Goal: Task Accomplishment & Management: Complete application form

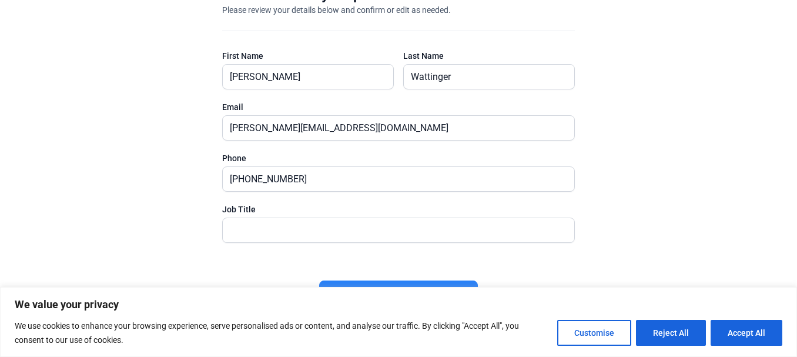
scroll to position [76, 0]
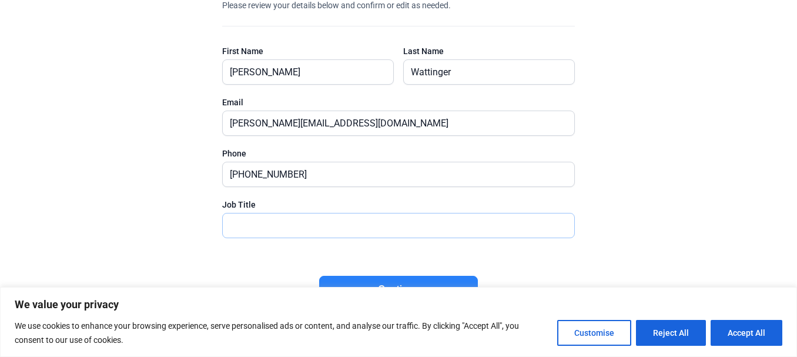
click at [225, 230] on input "text" at bounding box center [398, 225] width 351 height 24
click at [235, 227] on input "text" at bounding box center [398, 225] width 351 height 24
type input "President/Owner"
click at [680, 246] on div "Please confirm your profile information Please review your details below and co…" at bounding box center [398, 153] width 797 height 383
click at [757, 325] on button "Accept All" at bounding box center [746, 333] width 72 height 26
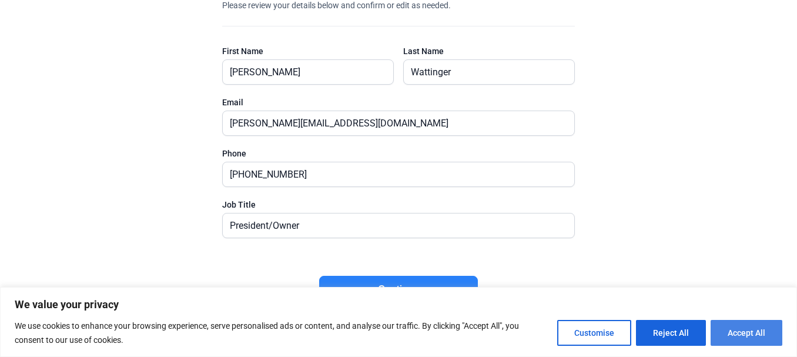
checkbox input "true"
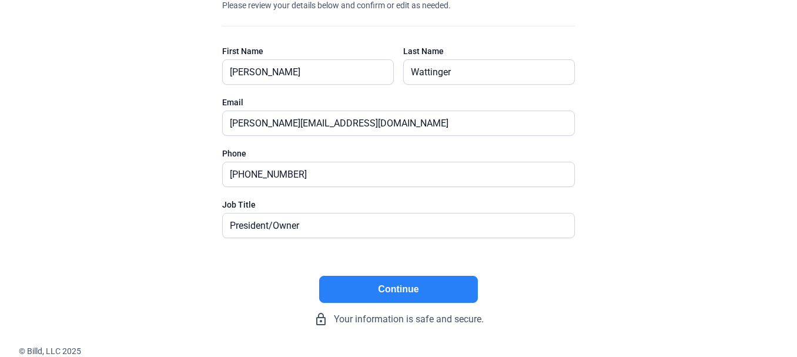
scroll to position [0, 0]
click at [410, 282] on button "Continue" at bounding box center [398, 289] width 159 height 27
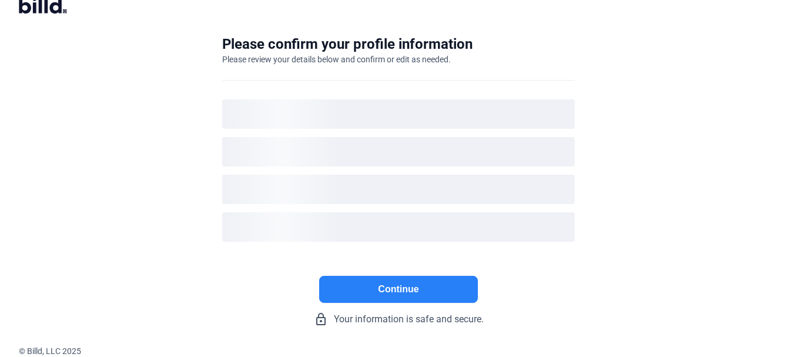
scroll to position [22, 0]
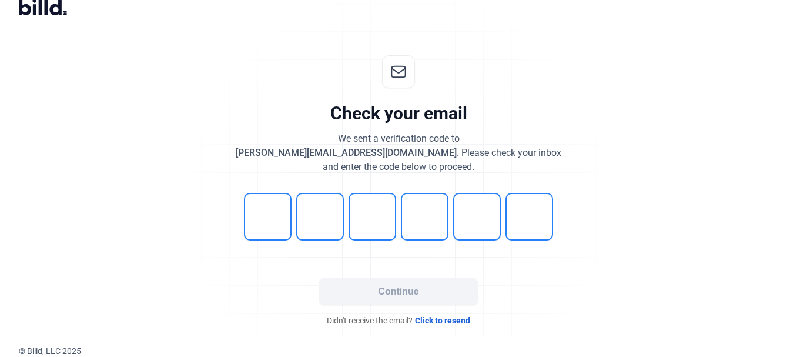
scroll to position [21, 0]
type input "1"
type input "6"
type input "8"
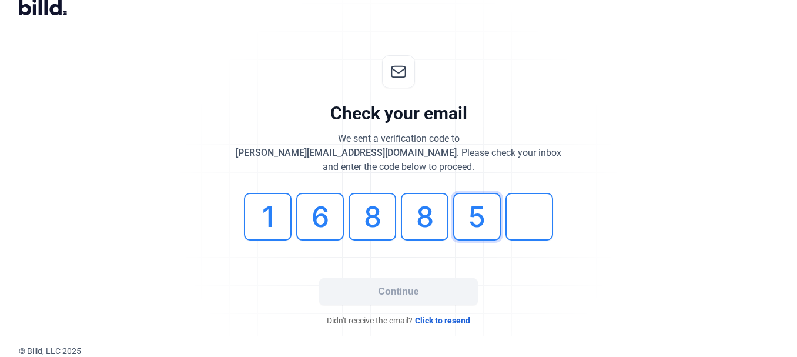
type input "5"
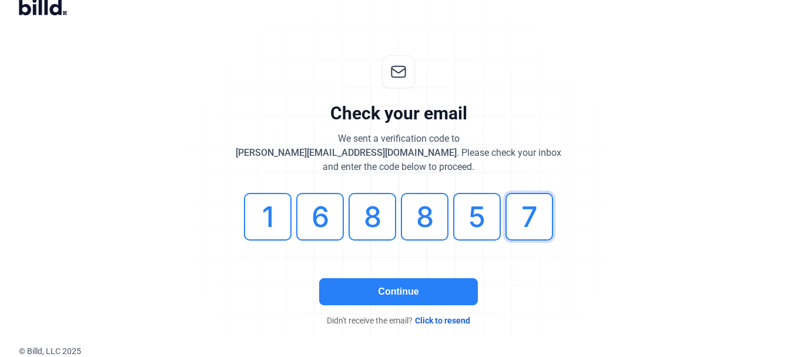
type input "7"
click at [405, 284] on button "Continue" at bounding box center [398, 291] width 159 height 27
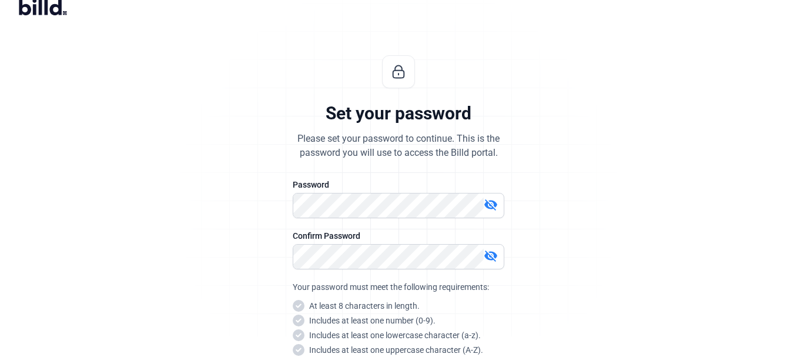
click at [492, 203] on mat-icon "visibility_off" at bounding box center [490, 204] width 14 height 14
click at [494, 256] on mat-icon "visibility_off" at bounding box center [490, 255] width 14 height 14
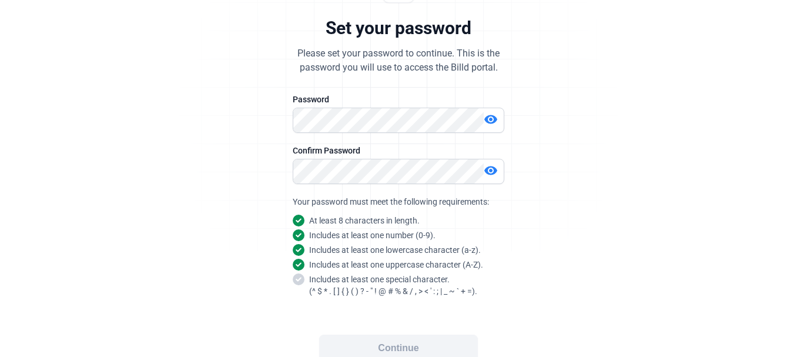
scroll to position [138, 0]
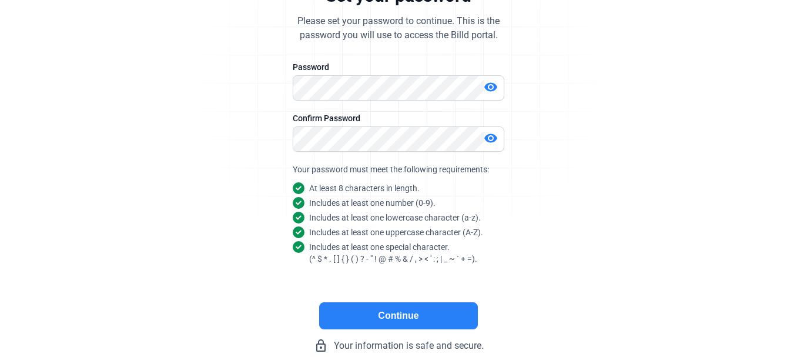
click at [398, 314] on button "Continue" at bounding box center [398, 315] width 159 height 27
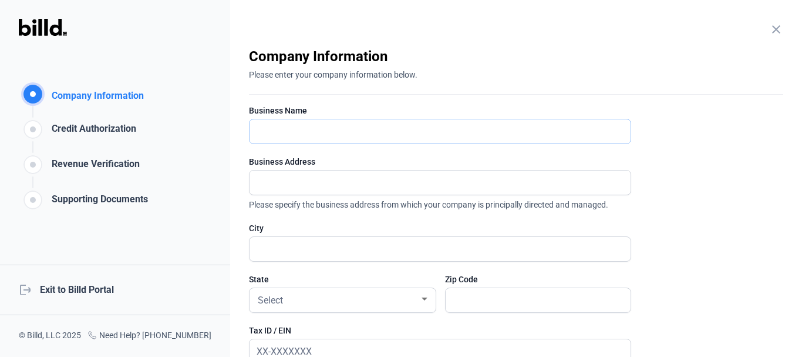
click at [264, 130] on input "text" at bounding box center [434, 131] width 368 height 24
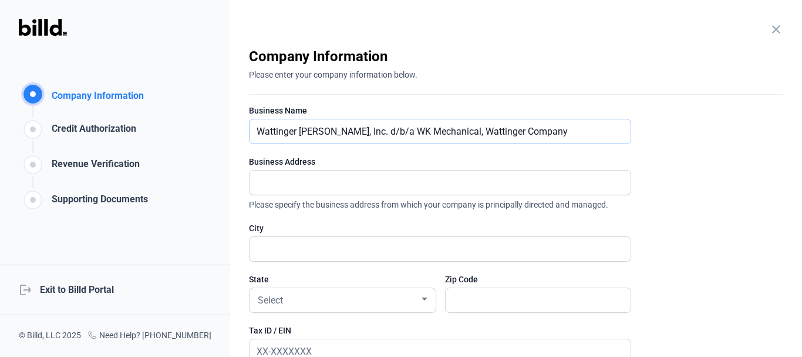
type input "Wattinger [PERSON_NAME], Inc. d/b/a WK Mechanical, Wattinger Company"
click at [269, 174] on input "text" at bounding box center [440, 182] width 381 height 24
click at [661, 221] on enrollment-step "close Company Information Please enter your company information below. Business…" at bounding box center [516, 313] width 535 height 532
click at [278, 176] on input "text" at bounding box center [434, 182] width 368 height 24
type input "P.O. Box 92075"
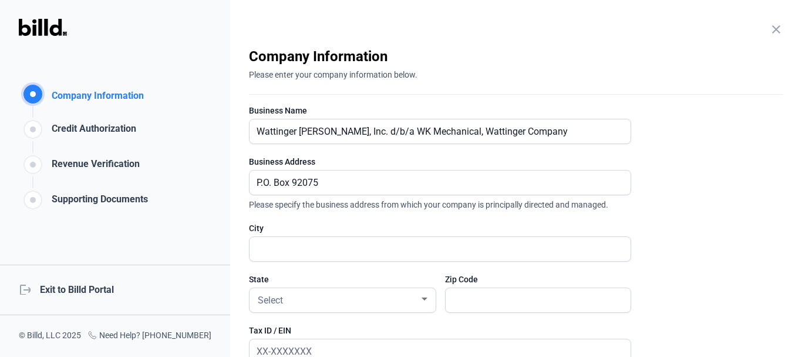
click at [269, 237] on div at bounding box center [440, 248] width 382 height 25
click at [271, 245] on input "text" at bounding box center [440, 249] width 381 height 24
type input "Austin"
type input "78739"
click at [402, 302] on div "Select" at bounding box center [338, 299] width 164 height 16
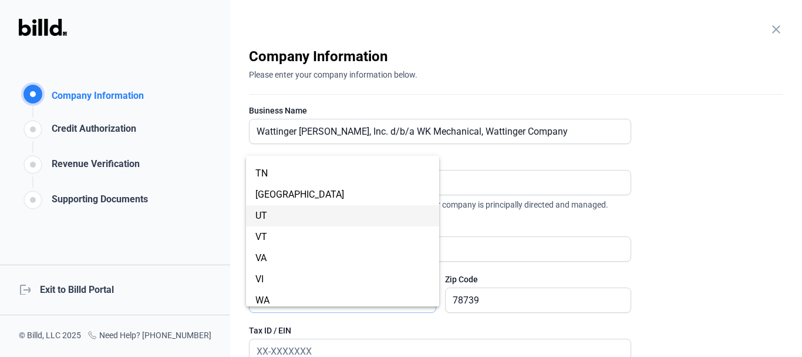
scroll to position [822, 0]
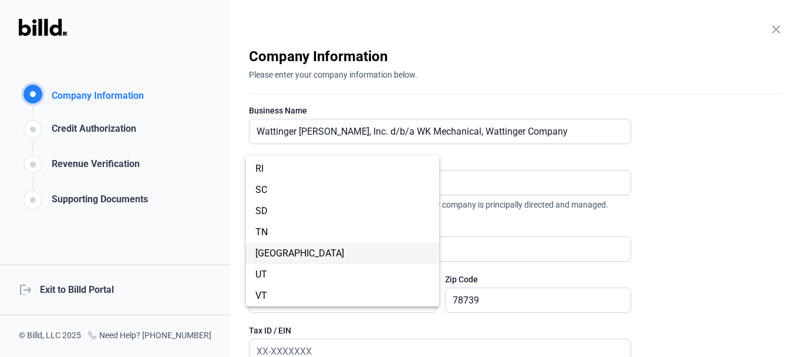
click at [283, 246] on span "[GEOGRAPHIC_DATA]" at bounding box center [343, 253] width 174 height 21
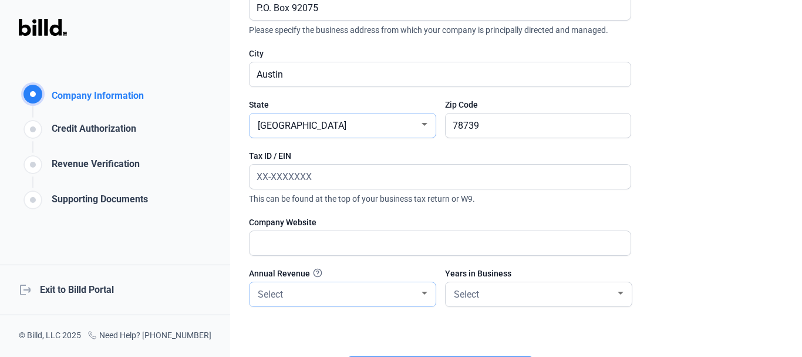
scroll to position [176, 0]
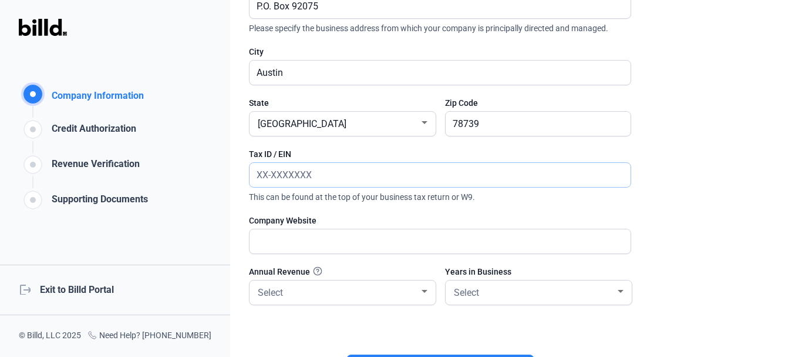
click at [324, 170] on input "text" at bounding box center [440, 175] width 381 height 24
type input "[US_EMPLOYER_IDENTIFICATION_NUMBER]"
click at [283, 241] on input "text" at bounding box center [440, 241] width 381 height 24
type input "I"
type input "T"
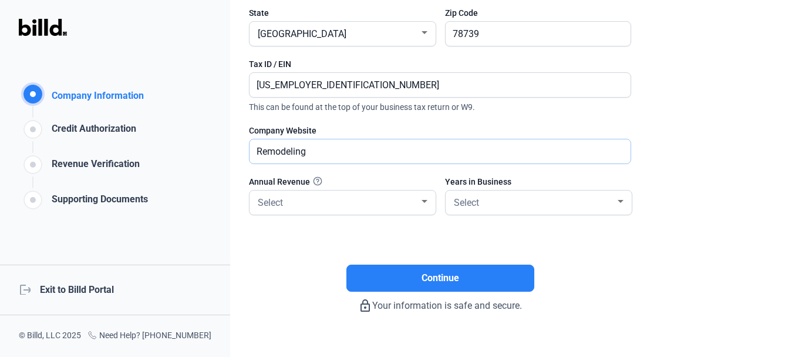
scroll to position [287, 0]
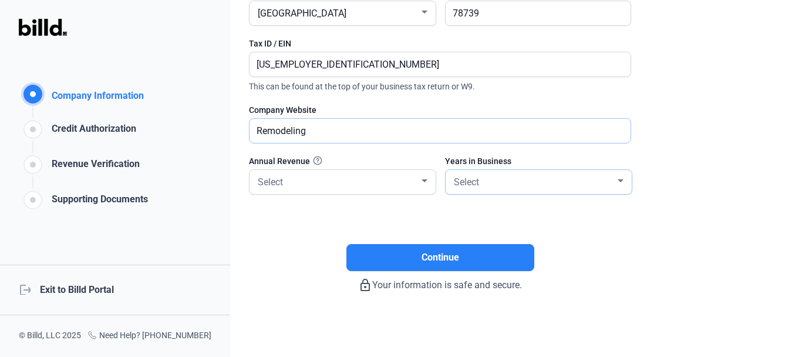
type input "Remodeling"
click at [623, 177] on div at bounding box center [621, 180] width 11 height 9
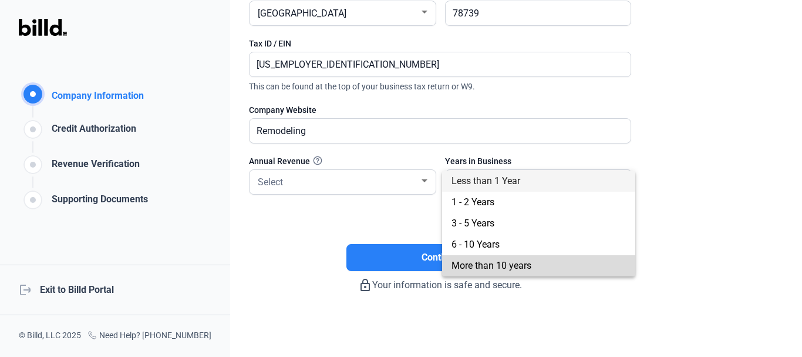
click at [500, 261] on span "More than 10 years" at bounding box center [492, 265] width 80 height 11
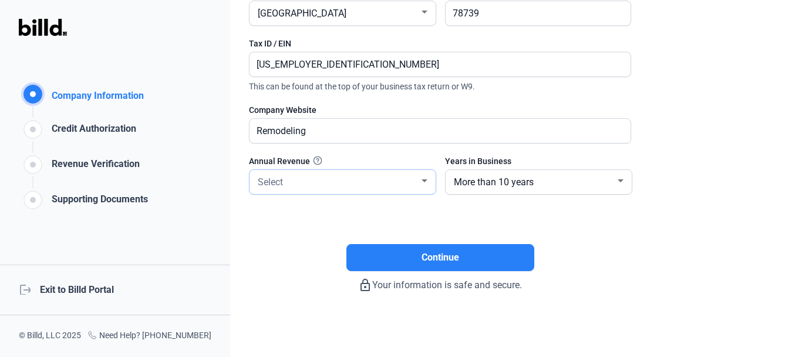
click at [305, 180] on div "Select" at bounding box center [338, 181] width 164 height 16
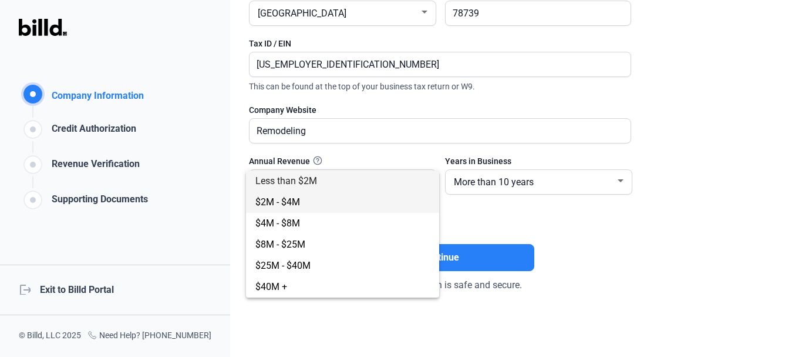
click at [294, 196] on span "$2M - $4M" at bounding box center [278, 201] width 45 height 11
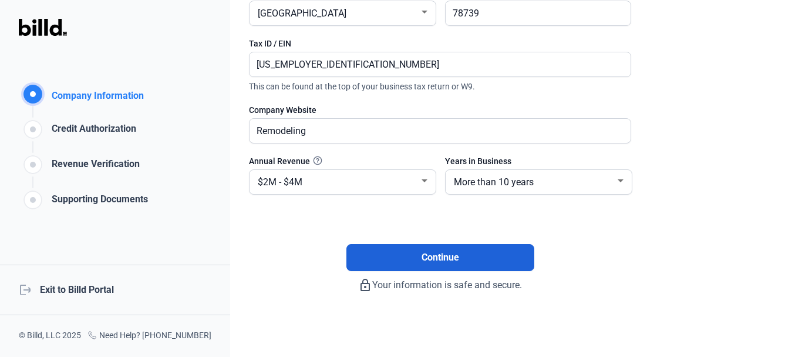
click at [445, 251] on span "Continue" at bounding box center [441, 257] width 38 height 14
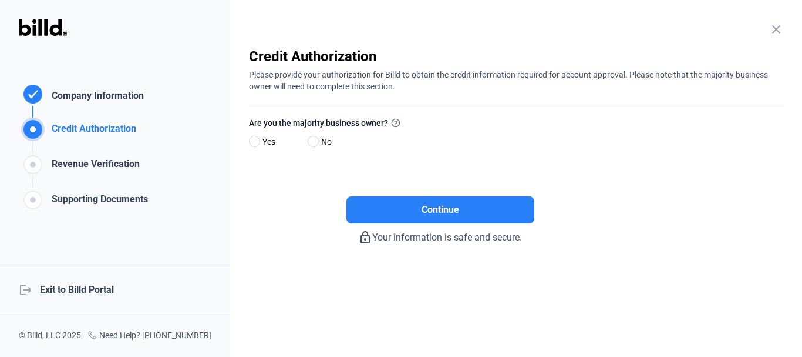
scroll to position [0, 0]
click at [317, 137] on span at bounding box center [313, 141] width 11 height 11
click at [317, 137] on input "No" at bounding box center [312, 141] width 9 height 9
radio input "true"
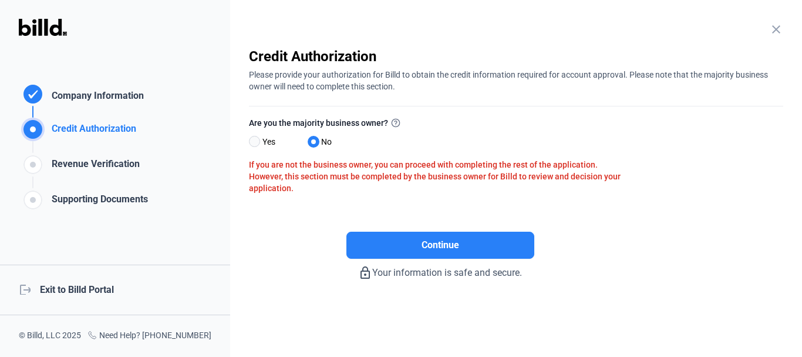
click at [256, 140] on span at bounding box center [254, 141] width 11 height 11
click at [256, 140] on input "Yes" at bounding box center [253, 141] width 9 height 9
radio input "true"
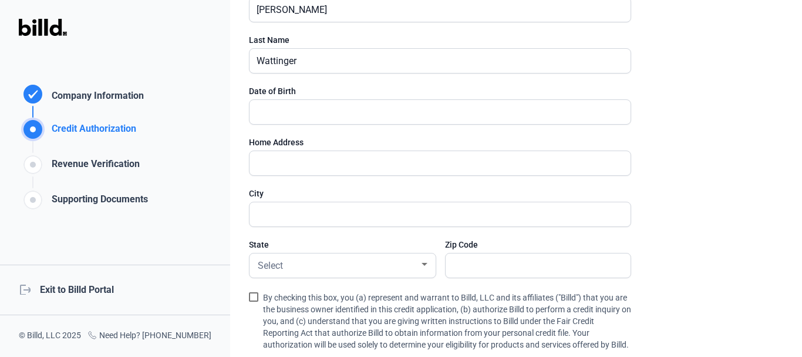
scroll to position [176, 0]
click at [263, 106] on input "text" at bounding box center [434, 111] width 368 height 24
type input "[DATE]"
click at [257, 160] on input "text" at bounding box center [434, 162] width 368 height 24
type input "3500 Lost Pine Cv"
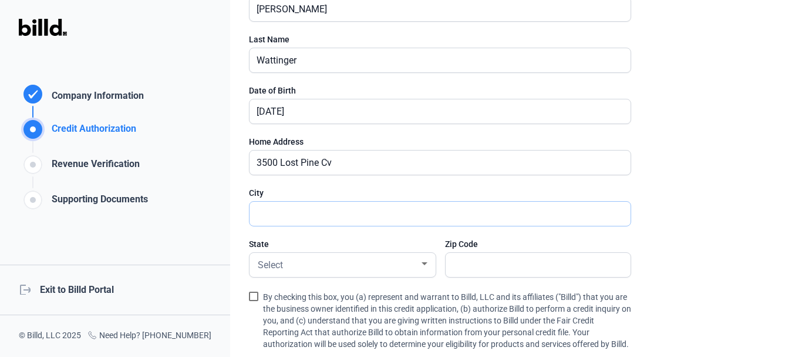
type input "Austin"
type input "78739"
click at [418, 261] on div "Select" at bounding box center [338, 264] width 164 height 16
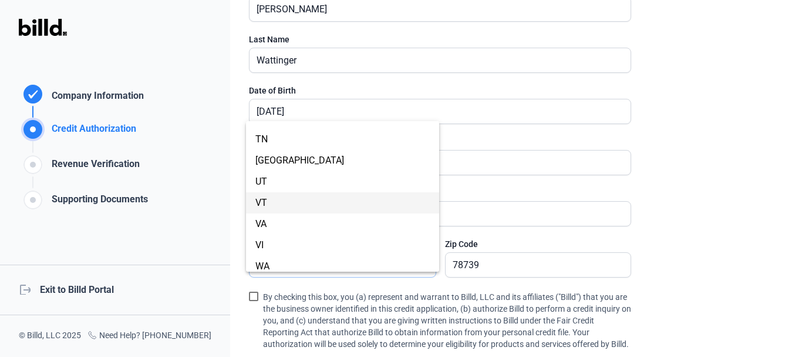
scroll to position [881, 0]
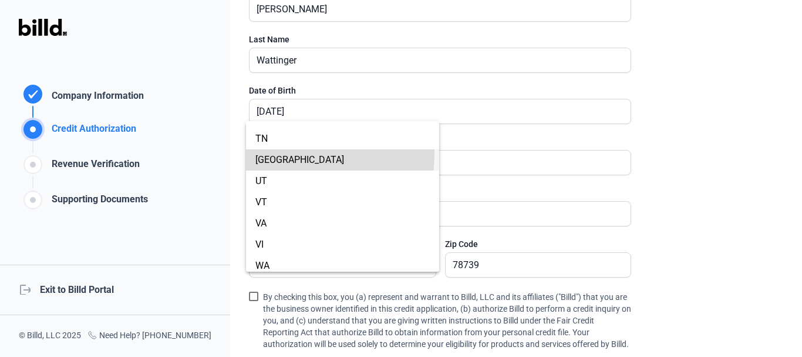
click at [280, 153] on span "[GEOGRAPHIC_DATA]" at bounding box center [343, 159] width 174 height 21
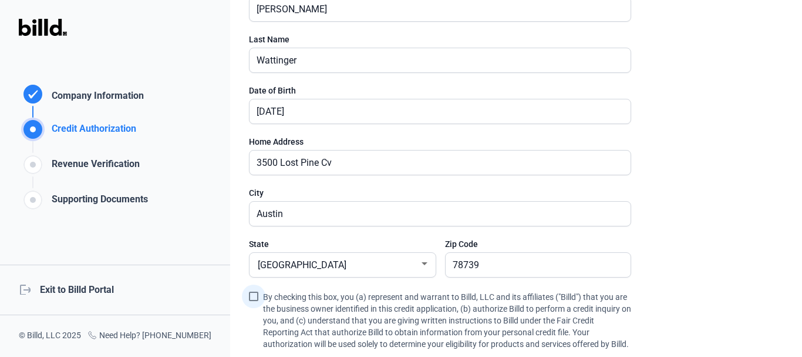
click at [253, 294] on span at bounding box center [253, 295] width 9 height 9
click at [0, 0] on input "By checking this box, you (a) represent and warrant to Billd, LLC and its affil…" at bounding box center [0, 0] width 0 height 0
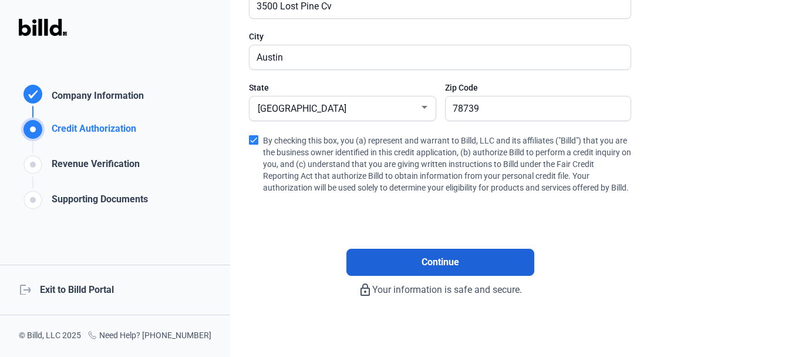
scroll to position [350, 0]
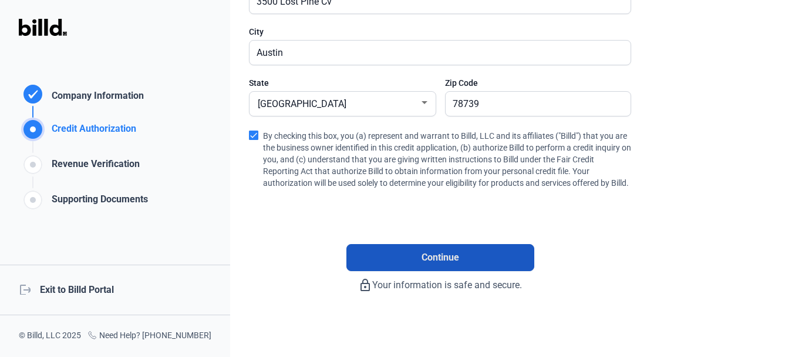
click at [441, 251] on span "Continue" at bounding box center [441, 257] width 38 height 14
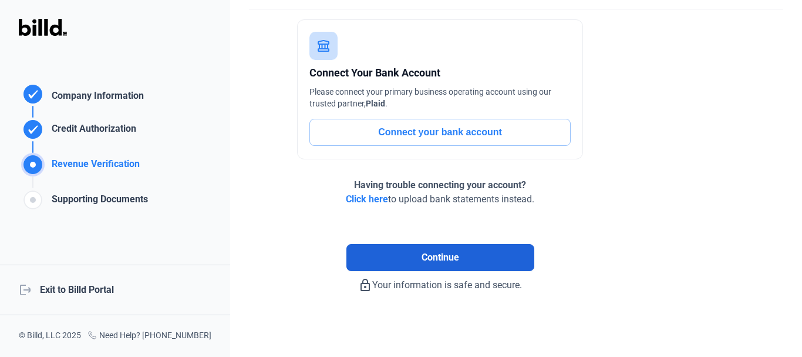
scroll to position [85, 0]
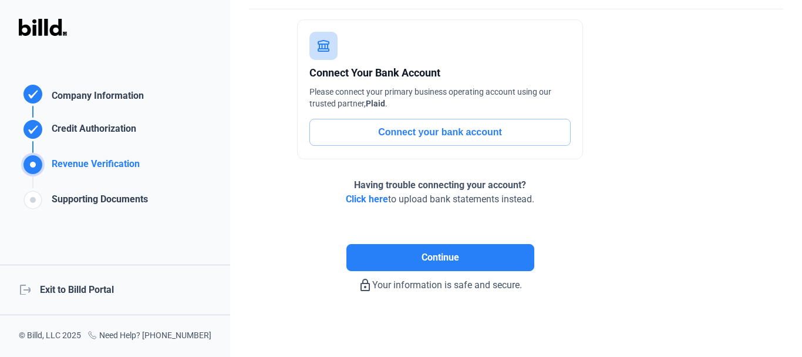
click at [479, 129] on button "Connect your bank account" at bounding box center [440, 132] width 261 height 27
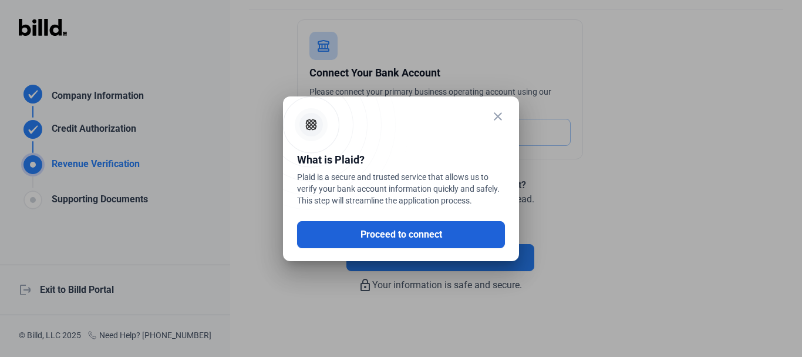
click at [424, 230] on button "Proceed to connect" at bounding box center [401, 234] width 208 height 27
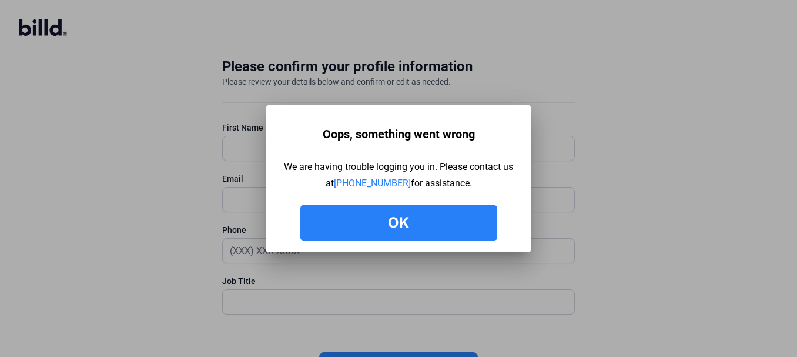
click at [399, 217] on button "Ok" at bounding box center [398, 222] width 197 height 35
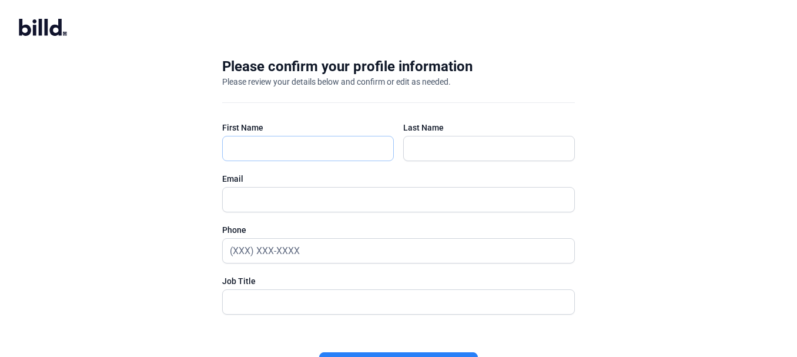
click at [243, 146] on input "text" at bounding box center [302, 148] width 159 height 24
type input "[PERSON_NAME]"
type input "Wattinger"
type input "[PERSON_NAME][EMAIL_ADDRESS][DOMAIN_NAME]"
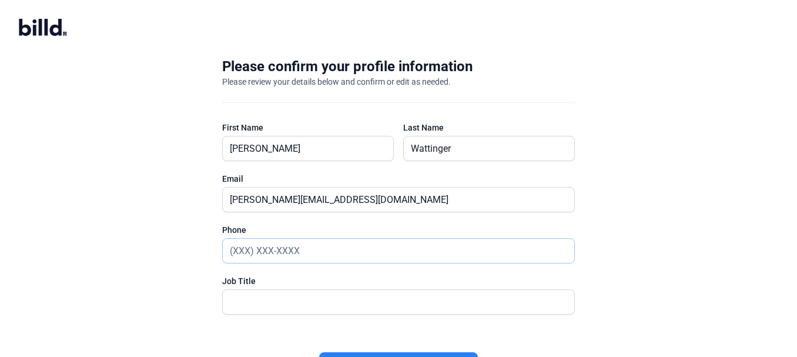
type input "[PHONE_NUMBER]"
click at [258, 298] on input "text" at bounding box center [392, 302] width 338 height 24
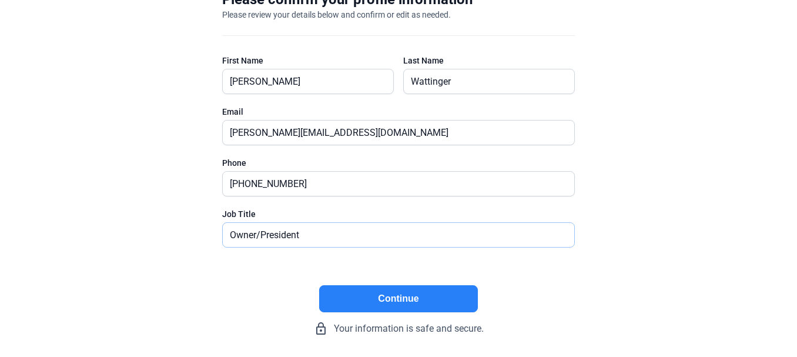
scroll to position [76, 0]
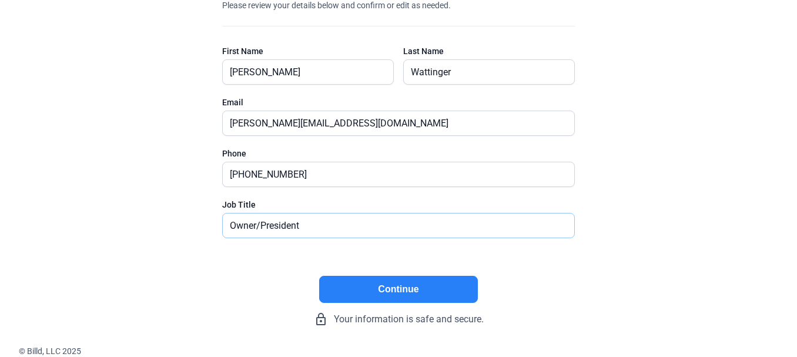
type input "Owner/President"
drag, startPoint x: 411, startPoint y: 283, endPoint x: 411, endPoint y: 289, distance: 5.9
click at [411, 290] on button "Continue" at bounding box center [398, 289] width 159 height 27
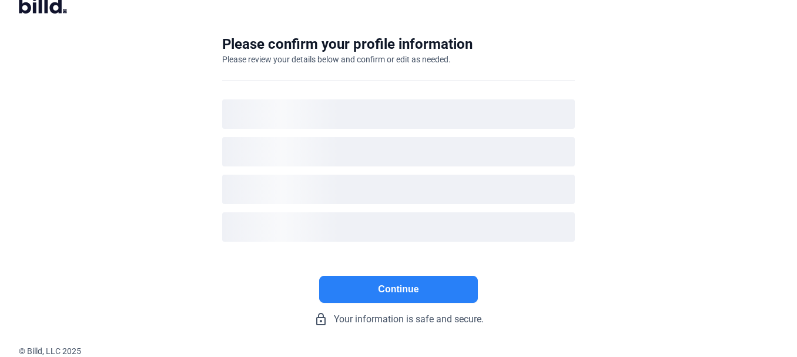
scroll to position [22, 0]
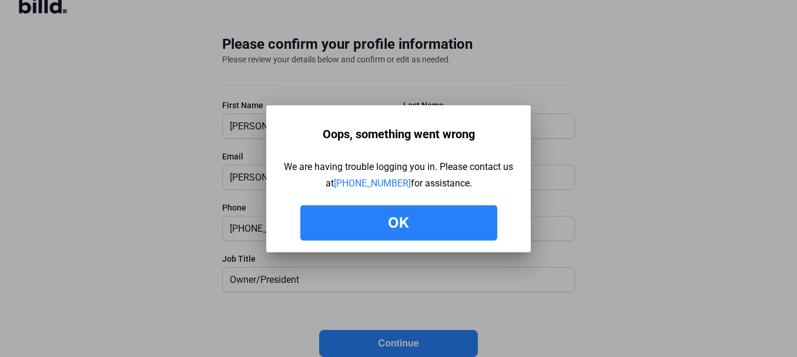
click at [405, 219] on button "Ok" at bounding box center [398, 222] width 197 height 35
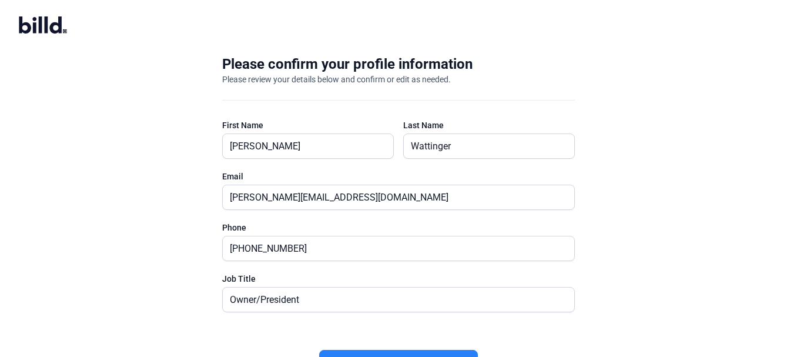
scroll to position [0, 0]
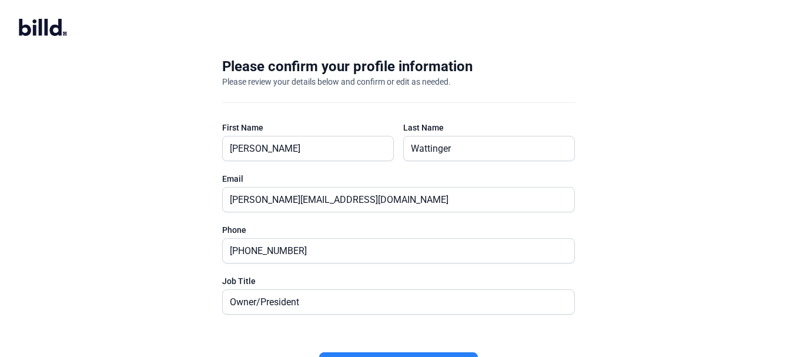
drag, startPoint x: 184, startPoint y: 78, endPoint x: 136, endPoint y: 36, distance: 63.7
click at [136, 36] on billd-logo-black-icon at bounding box center [408, 28] width 778 height 19
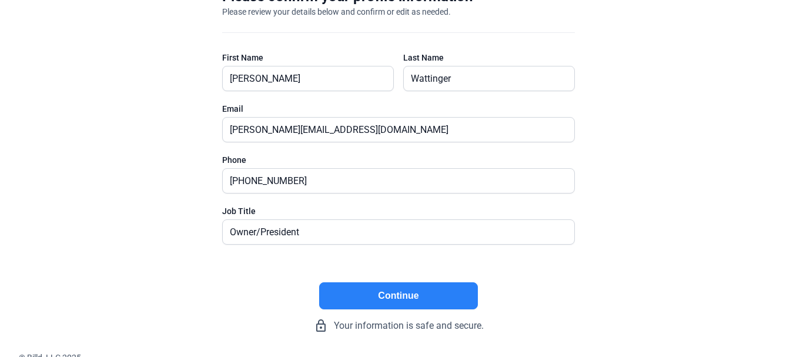
scroll to position [76, 0]
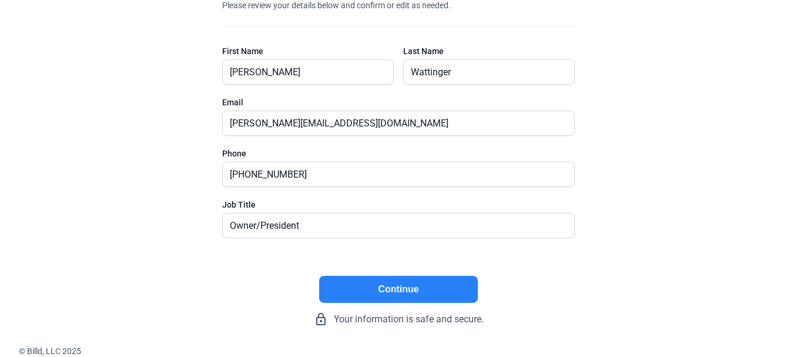
click at [409, 284] on button "Continue" at bounding box center [398, 289] width 159 height 27
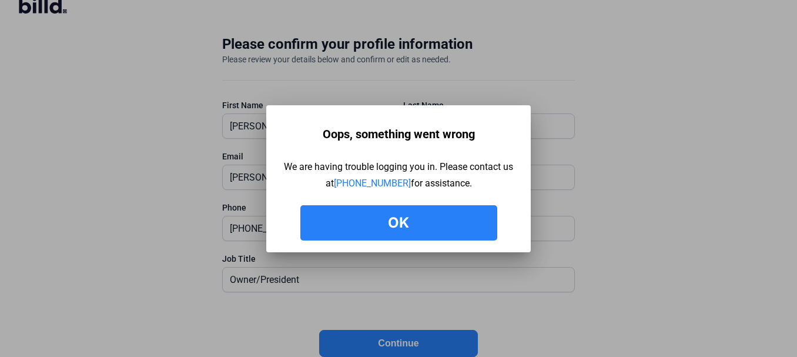
click at [407, 216] on button "Ok" at bounding box center [398, 222] width 197 height 35
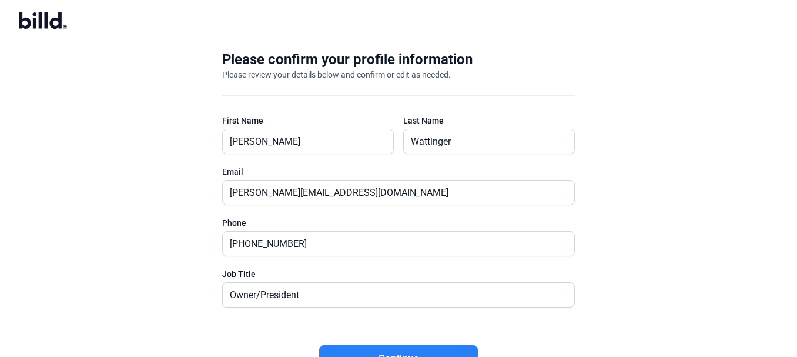
scroll to position [0, 0]
